Goal: Check status: Check status

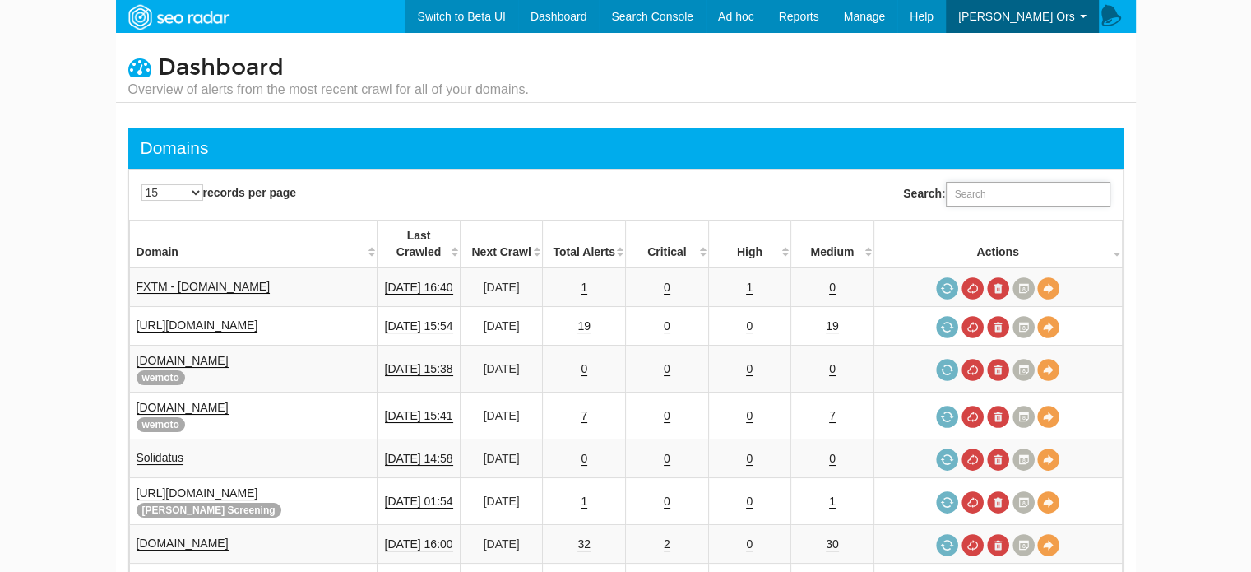
click at [971, 201] on input "Search:" at bounding box center [1028, 194] width 165 height 25
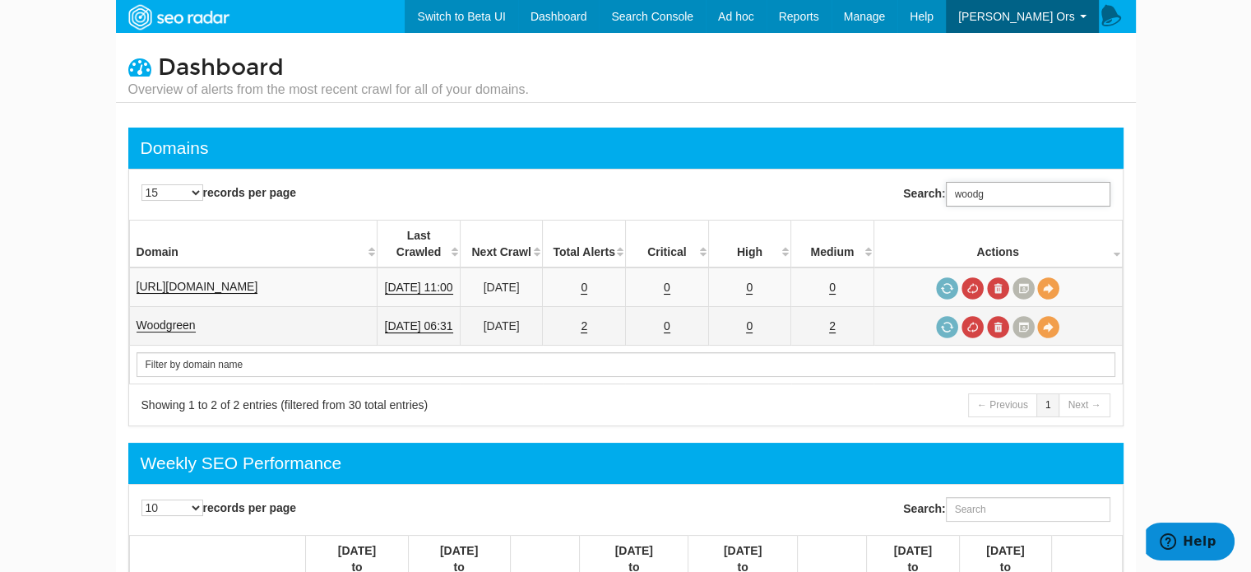
type input "woodg"
click at [156, 318] on link "Woodgreen" at bounding box center [166, 325] width 59 height 14
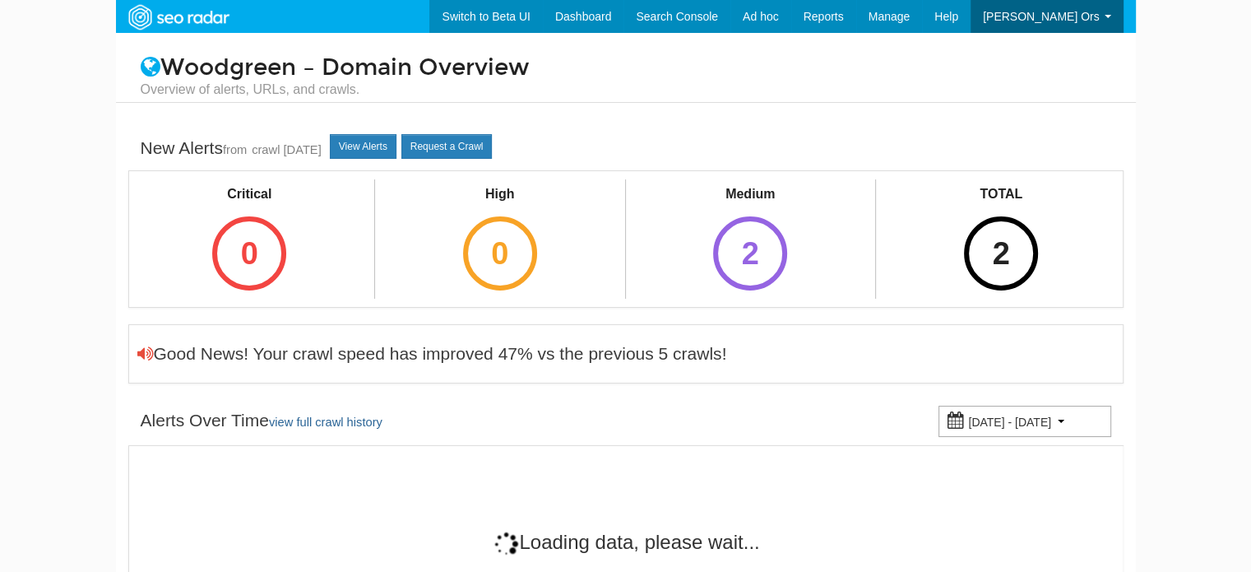
scroll to position [66, 0]
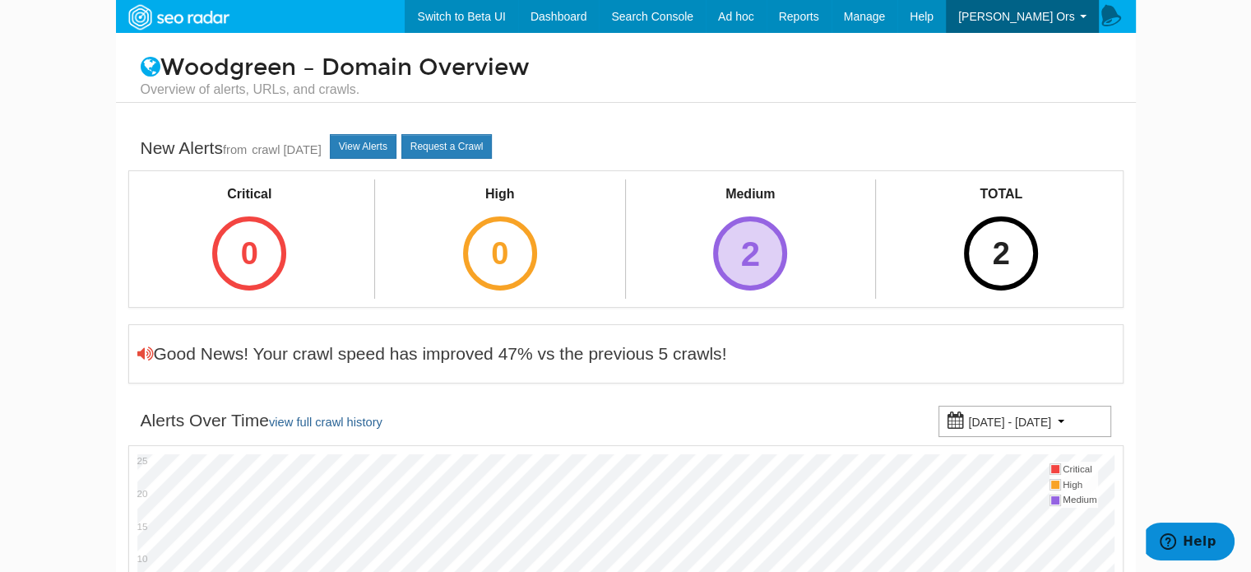
click at [740, 253] on div "2" at bounding box center [750, 253] width 74 height 74
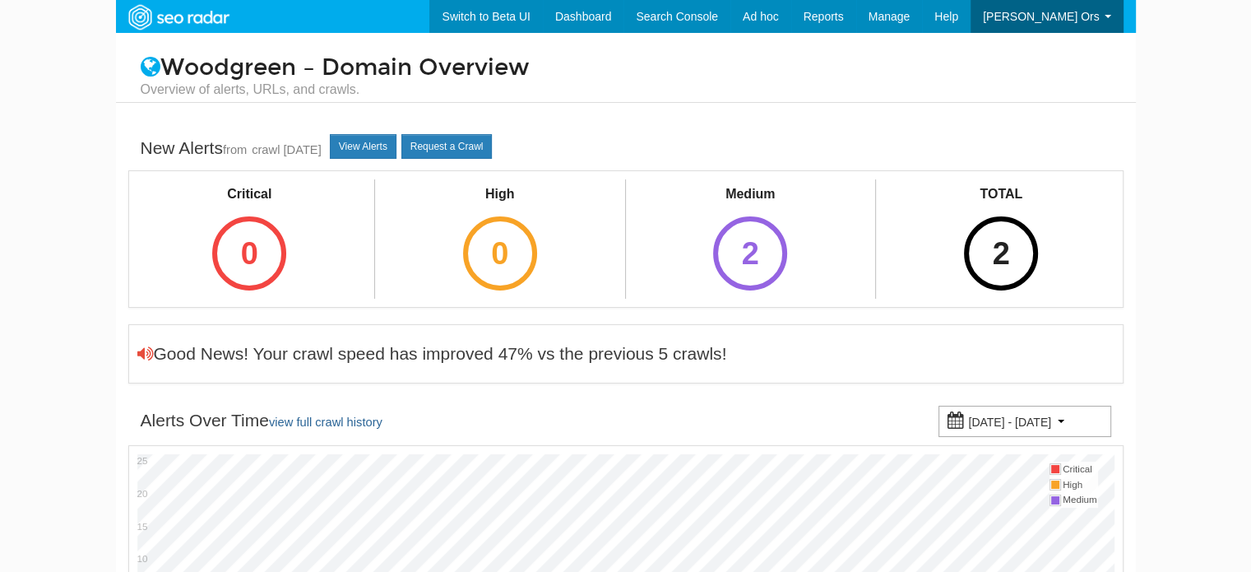
scroll to position [66, 0]
